Goal: Task Accomplishment & Management: Use online tool/utility

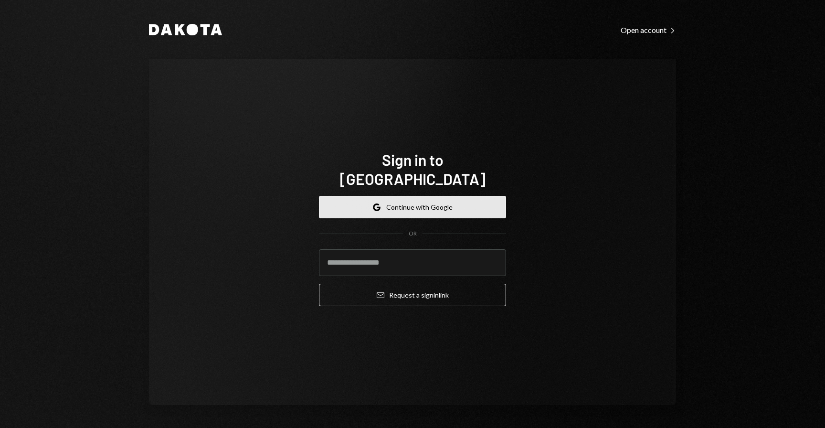
click at [371, 196] on button "Google Continue with Google" at bounding box center [412, 207] width 187 height 22
click at [388, 204] on button "Google Continue with Google" at bounding box center [412, 207] width 187 height 22
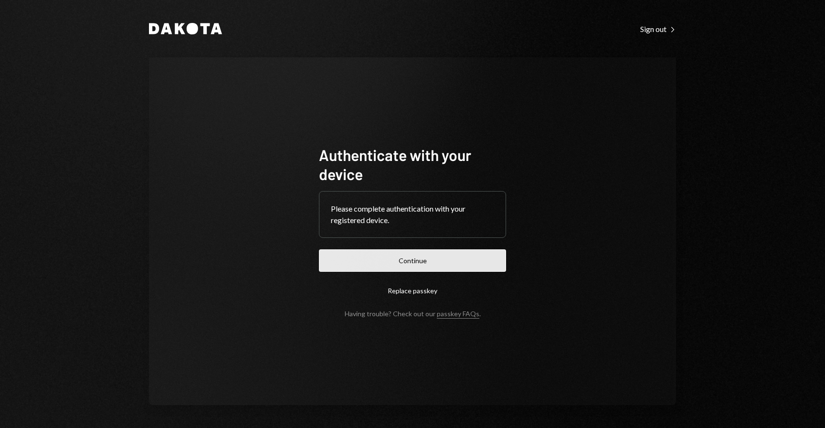
click at [427, 262] on button "Continue" at bounding box center [412, 260] width 187 height 22
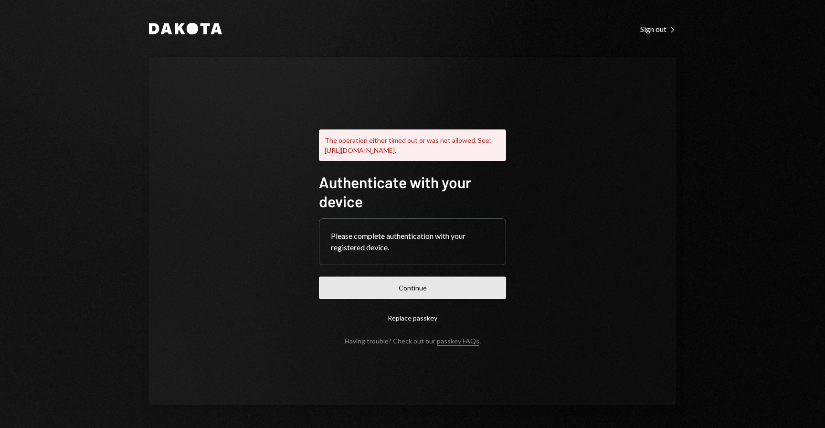
click at [418, 293] on button "Continue" at bounding box center [412, 287] width 187 height 22
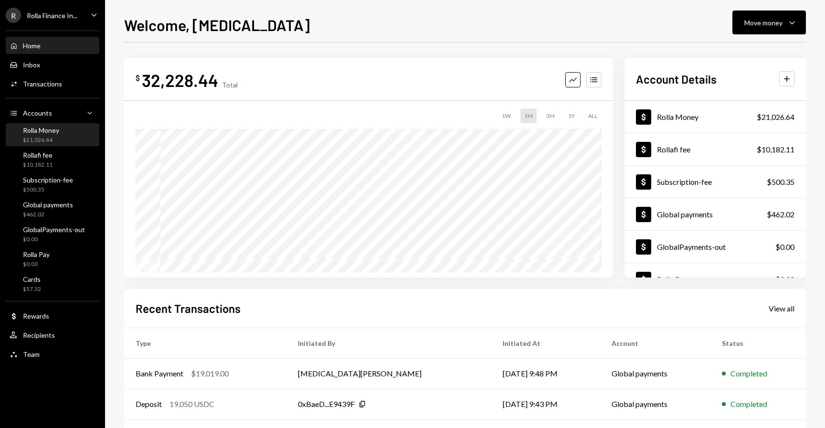
click at [52, 139] on div "$21,026.64" at bounding box center [41, 140] width 36 height 8
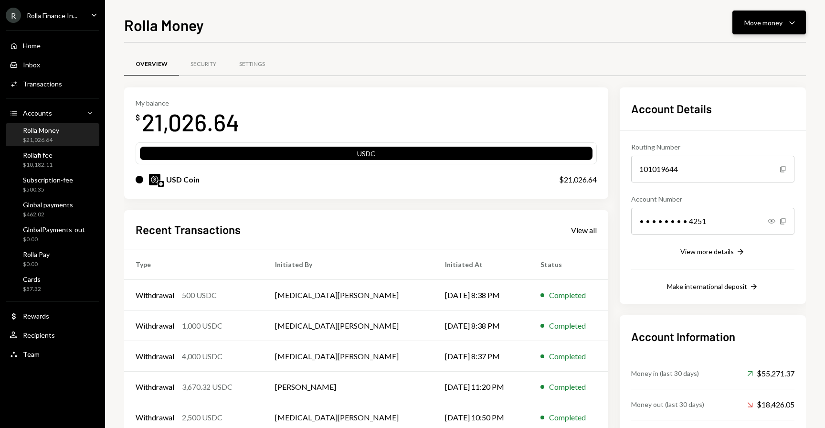
click at [755, 27] on div "Move money" at bounding box center [763, 23] width 38 height 10
click at [744, 95] on div "Deposit" at bounding box center [761, 94] width 70 height 10
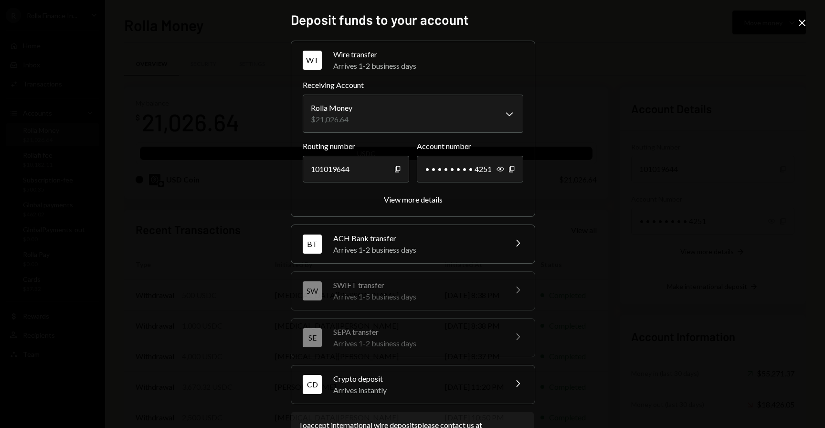
click at [389, 381] on div "Crypto deposit" at bounding box center [416, 378] width 167 height 11
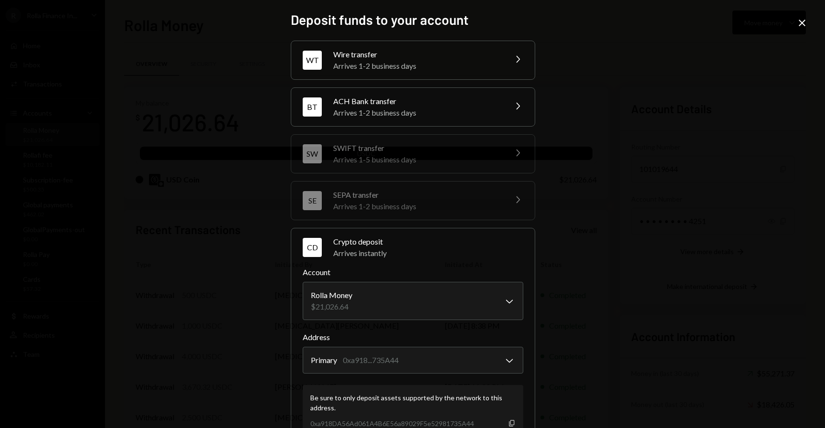
click at [509, 424] on icon "Copy" at bounding box center [512, 423] width 8 height 8
click at [800, 17] on icon "Close" at bounding box center [801, 22] width 11 height 11
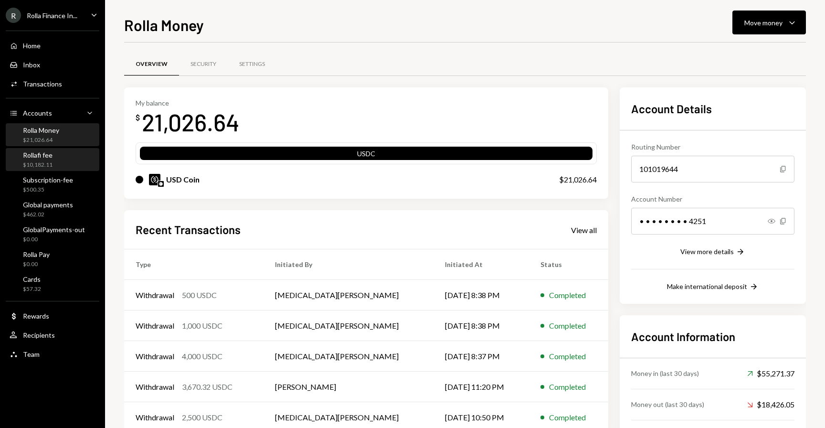
click at [40, 162] on div "$10,182.11" at bounding box center [38, 165] width 30 height 8
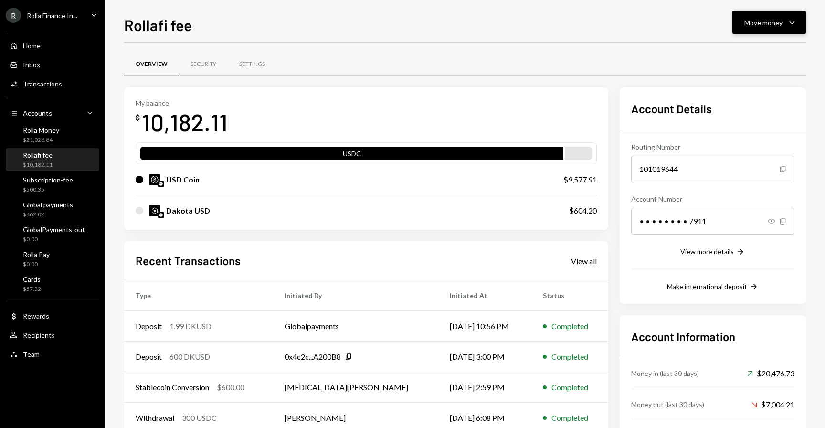
click at [744, 22] on button "Move money Caret Down" at bounding box center [769, 23] width 74 height 24
click at [750, 101] on div "Deposit Deposit" at bounding box center [753, 94] width 95 height 21
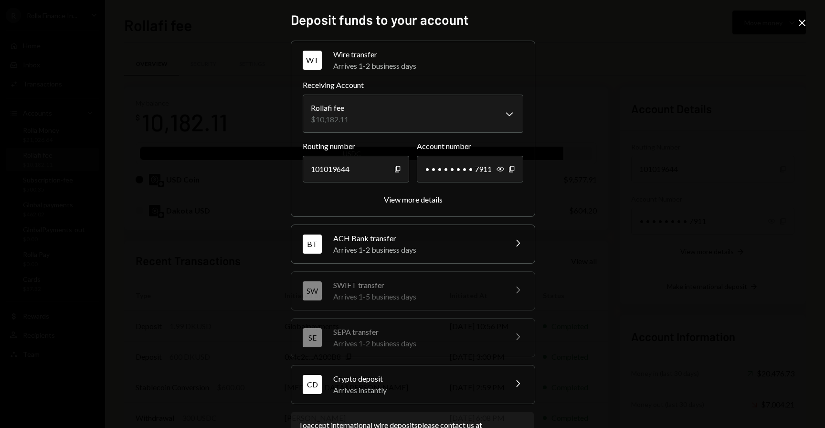
click at [375, 389] on div "Arrives instantly" at bounding box center [416, 389] width 167 height 11
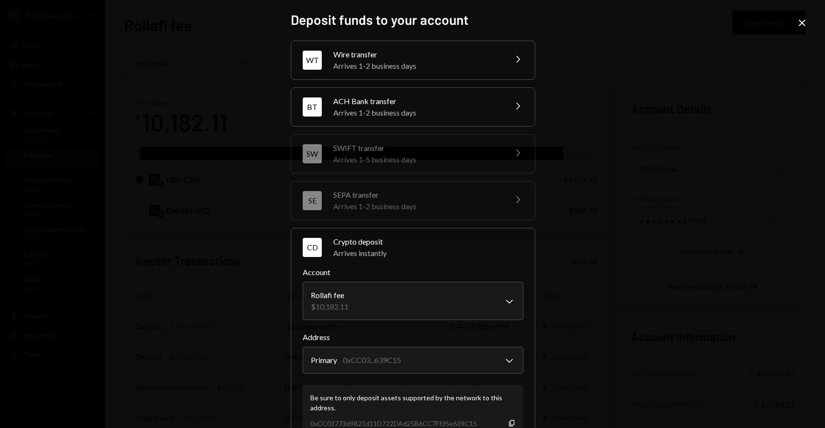
scroll to position [98, 0]
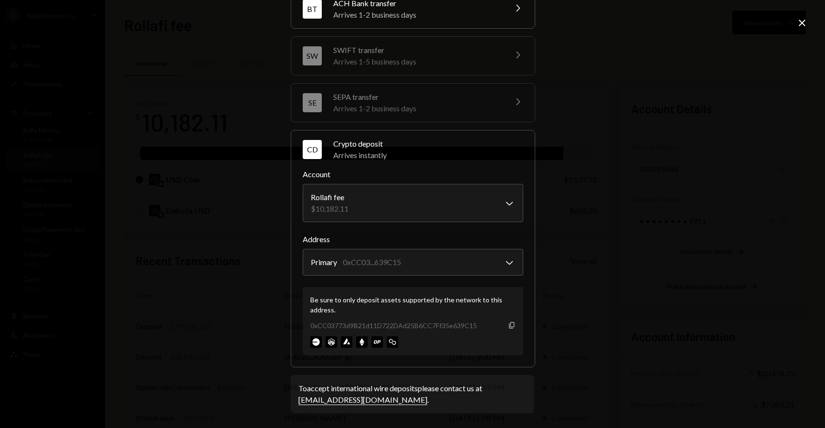
click at [510, 327] on icon "Copy" at bounding box center [512, 325] width 8 height 8
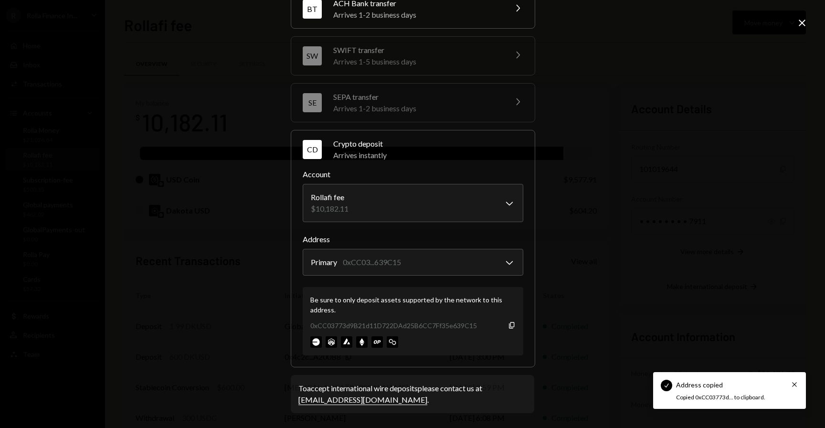
click at [802, 23] on icon at bounding box center [801, 23] width 7 height 7
